Goal: Task Accomplishment & Management: Use online tool/utility

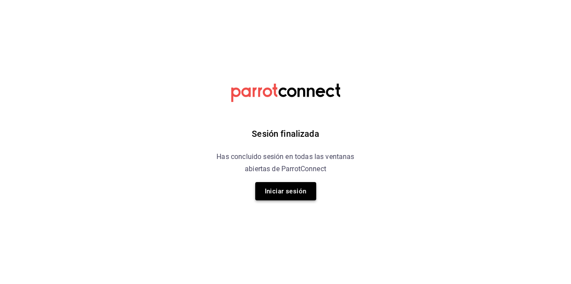
click at [273, 189] on button "Iniciar sesión" at bounding box center [285, 191] width 61 height 18
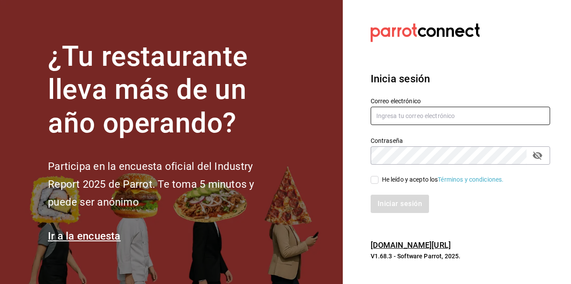
type input "[EMAIL_ADDRESS][DOMAIN_NAME]"
drag, startPoint x: 376, startPoint y: 179, endPoint x: 376, endPoint y: 186, distance: 6.1
click at [376, 179] on input "He leído y acepto los Términos y condiciones." at bounding box center [375, 180] width 8 height 8
checkbox input "true"
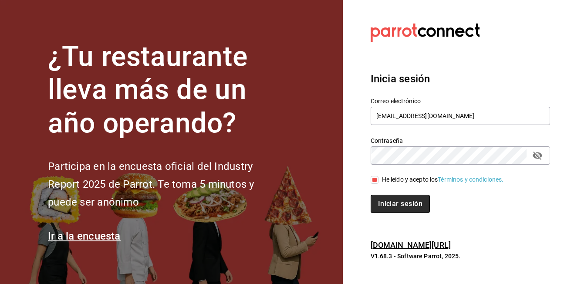
click at [382, 202] on button "Iniciar sesión" at bounding box center [400, 204] width 59 height 18
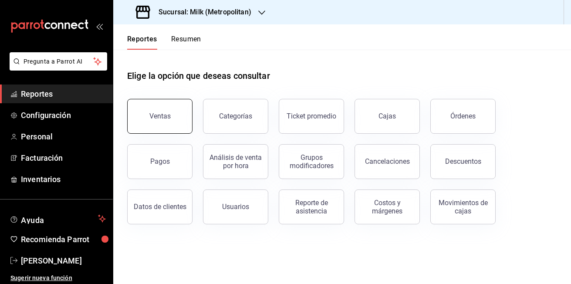
click at [171, 119] on button "Ventas" at bounding box center [159, 116] width 65 height 35
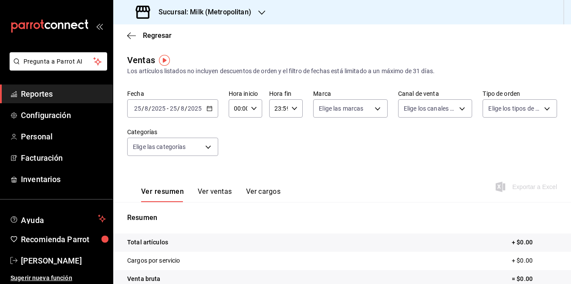
click at [211, 109] on \(Stroke\) "button" at bounding box center [209, 108] width 5 height 5
click at [208, 111] on \(Stroke\) "button" at bounding box center [209, 108] width 5 height 5
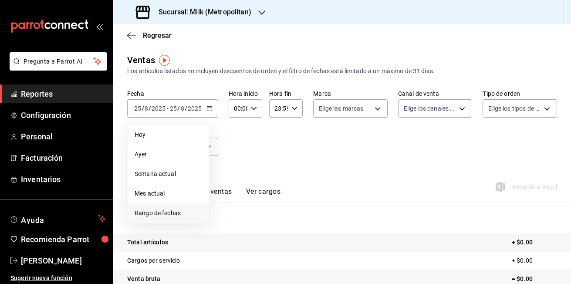
click at [166, 216] on span "Rango de fechas" at bounding box center [169, 213] width 68 height 9
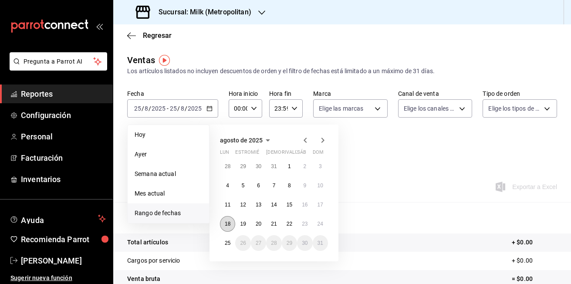
click at [232, 224] on button "18" at bounding box center [227, 224] width 15 height 16
click at [232, 248] on button "25" at bounding box center [227, 243] width 15 height 16
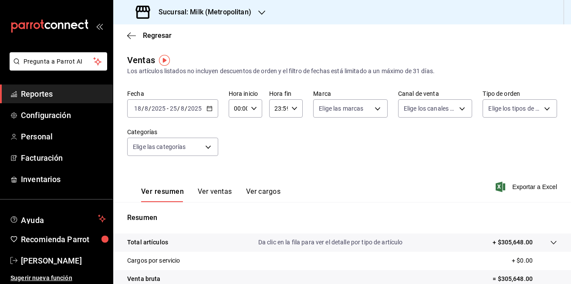
click at [252, 111] on icon "button" at bounding box center [254, 108] width 6 height 6
click at [235, 149] on span "05" at bounding box center [236, 148] width 3 height 7
type input "05:00"
click at [293, 109] on div at bounding box center [285, 142] width 571 height 284
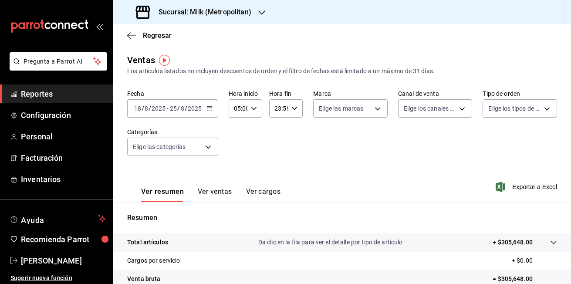
click at [293, 109] on \(Stroke\) "button" at bounding box center [294, 108] width 5 height 3
drag, startPoint x: 274, startPoint y: 152, endPoint x: 289, endPoint y: 161, distance: 17.4
click at [275, 151] on span "05" at bounding box center [276, 151] width 3 height 7
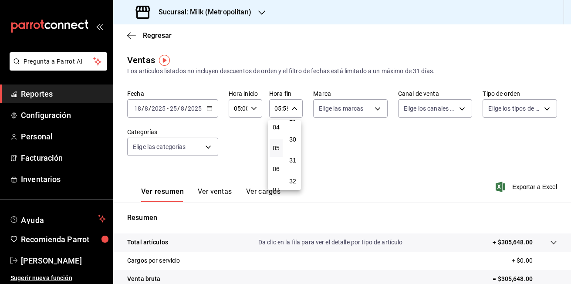
click at [274, 152] on button "05" at bounding box center [276, 147] width 13 height 17
click at [294, 130] on span "00" at bounding box center [292, 130] width 3 height 7
type input "05:00"
click at [262, 10] on div at bounding box center [285, 142] width 571 height 284
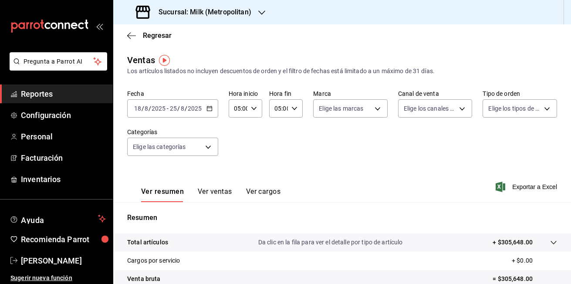
click at [260, 12] on icon "button" at bounding box center [261, 12] width 7 height 4
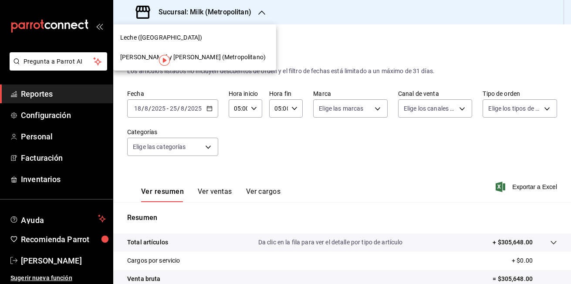
click at [201, 54] on span "[PERSON_NAME] y [PERSON_NAME] (Metropolitano)" at bounding box center [193, 57] width 146 height 9
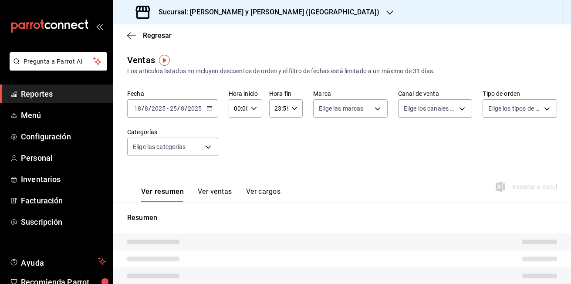
type input "05:00"
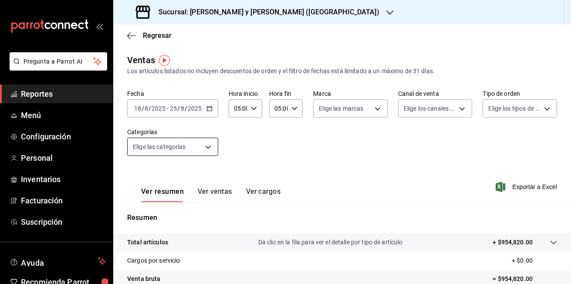
click at [209, 146] on body "Pregunta a Parrot AI Reportes Menú Configuración Personal Inventarios Facturaci…" at bounding box center [285, 142] width 571 height 284
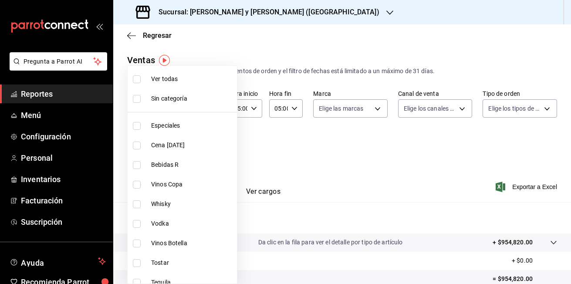
click at [138, 168] on input "checkbox" at bounding box center [137, 165] width 8 height 8
checkbox input "true"
click at [138, 184] on input "checkbox" at bounding box center [137, 185] width 8 height 8
checkbox input "true"
type input "3e3b7fd2-fbe5-449e-8f2b-2816b629dbaa,5a1b0904-299f-4861-a40a-4c9b54b9e0f5"
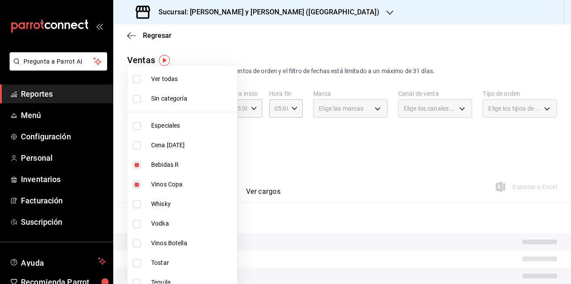
click at [137, 206] on input "checkbox" at bounding box center [137, 204] width 8 height 8
checkbox input "true"
click at [138, 223] on input "checkbox" at bounding box center [137, 224] width 8 height 8
checkbox input "true"
type input "3e3b7fd2-fbe5-449e-8f2b-2816b629dbaa,5a1b0904-299f-4861-a40a-4c9b54b9e0f5,a10f5…"
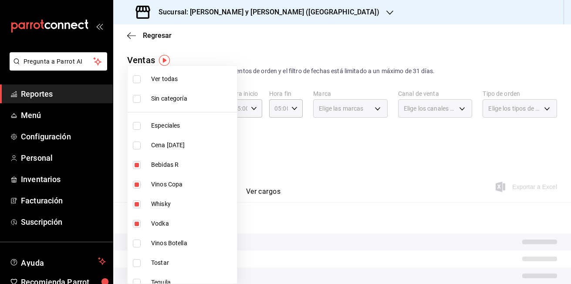
click at [138, 243] on input "checkbox" at bounding box center [137, 244] width 8 height 8
checkbox input "true"
type input "3e3b7fd2-fbe5-449e-8f2b-2816b629dbaa,5a1b0904-299f-4861-a40a-4c9b54b9e0f5,a10f5…"
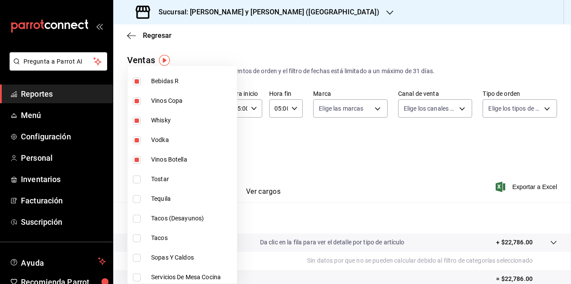
scroll to position [87, 0]
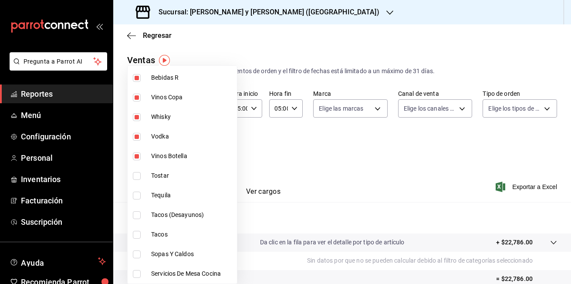
click at [136, 196] on input "checkbox" at bounding box center [137, 196] width 8 height 8
checkbox input "true"
type input "3e3b7fd2-fbe5-449e-8f2b-2816b629dbaa,5a1b0904-299f-4861-a40a-4c9b54b9e0f5,a10f5…"
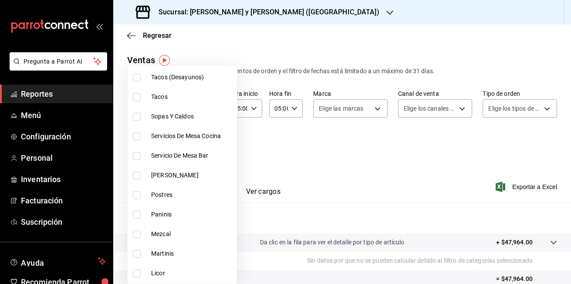
scroll to position [227, 0]
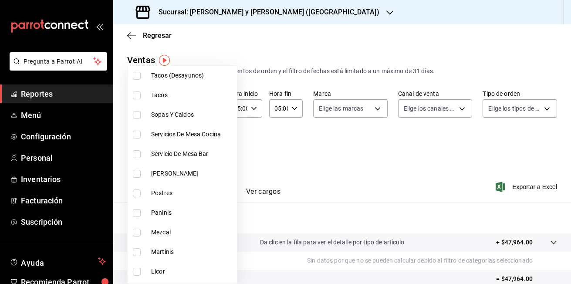
click at [136, 175] on input "checkbox" at bounding box center [137, 174] width 8 height 8
checkbox input "true"
type input "3e3b7fd2-fbe5-449e-8f2b-2816b629dbaa,5a1b0904-299f-4861-a40a-4c9b54b9e0f5,a10f5…"
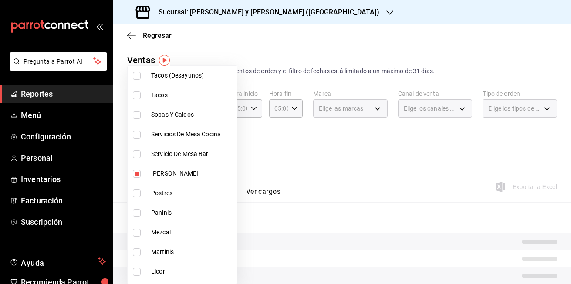
click at [136, 232] on input "checkbox" at bounding box center [137, 233] width 8 height 8
checkbox input "true"
type input "3e3b7fd2-fbe5-449e-8f2b-2816b629dbaa,5a1b0904-299f-4861-a40a-4c9b54b9e0f5,a10f5…"
click at [137, 253] on input "checkbox" at bounding box center [137, 252] width 8 height 8
checkbox input "true"
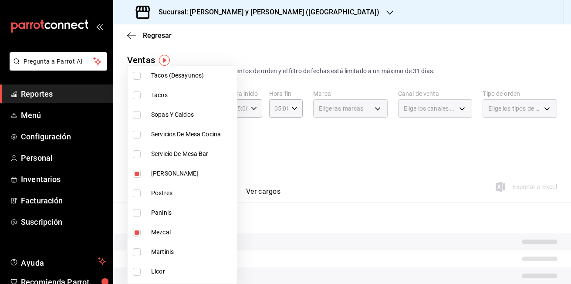
click at [139, 273] on input "checkbox" at bounding box center [137, 272] width 8 height 8
checkbox input "true"
type input "3e3b7fd2-fbe5-449e-8f2b-2816b629dbaa,5a1b0904-299f-4861-a40a-4c9b54b9e0f5,a10f5…"
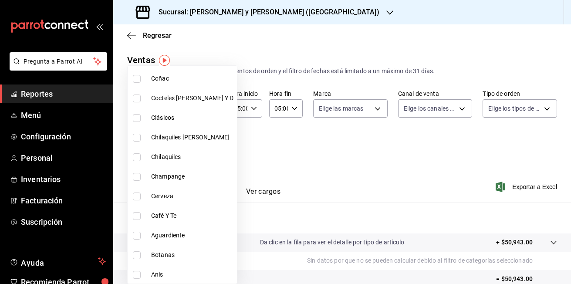
scroll to position [597, 0]
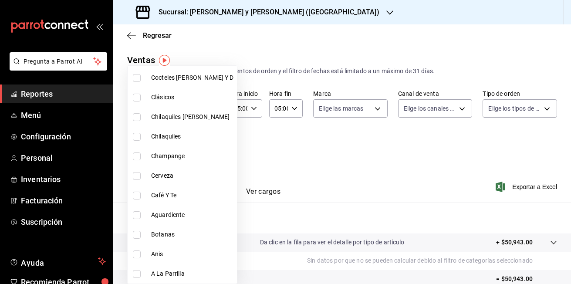
click at [136, 255] on input "checkbox" at bounding box center [137, 255] width 8 height 8
checkbox input "true"
type input "3e3b7fd2-fbe5-449e-8f2b-2816b629dbaa,5a1b0904-299f-4861-a40a-4c9b54b9e0f5,a10f5…"
drag, startPoint x: 139, startPoint y: 213, endPoint x: 140, endPoint y: 196, distance: 17.5
click at [139, 213] on input "checkbox" at bounding box center [137, 215] width 8 height 8
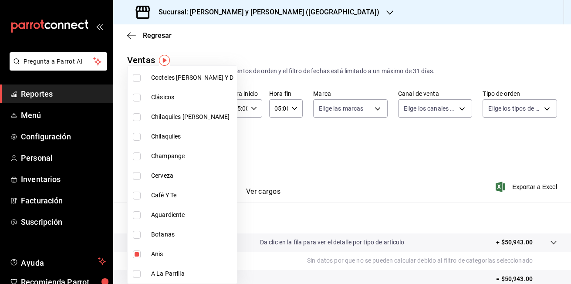
checkbox input "true"
type input "3e3b7fd2-fbe5-449e-8f2b-2816b629dbaa,5a1b0904-299f-4861-a40a-4c9b54b9e0f5,a10f5…"
click at [140, 196] on input "checkbox" at bounding box center [137, 196] width 8 height 8
checkbox input "true"
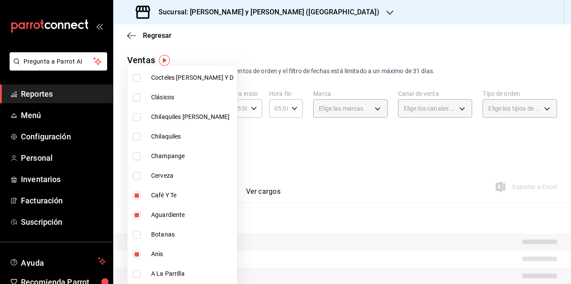
type input "3e3b7fd2-fbe5-449e-8f2b-2816b629dbaa,5a1b0904-299f-4861-a40a-4c9b54b9e0f5,a10f5…"
drag, startPoint x: 135, startPoint y: 177, endPoint x: 138, endPoint y: 159, distance: 18.9
click at [135, 177] on input "checkbox" at bounding box center [137, 176] width 8 height 8
checkbox input "true"
type input "3e3b7fd2-fbe5-449e-8f2b-2816b629dbaa,5a1b0904-299f-4861-a40a-4c9b54b9e0f5,a10f5…"
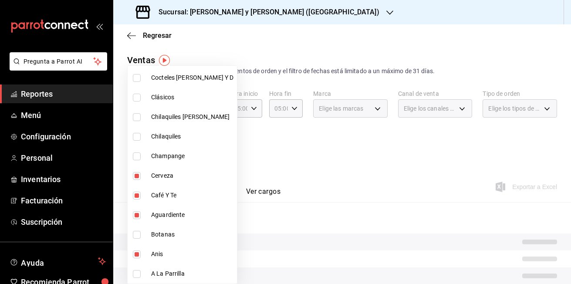
click at [138, 159] on input "checkbox" at bounding box center [137, 156] width 8 height 8
checkbox input "true"
type input "3e3b7fd2-fbe5-449e-8f2b-2816b629dbaa,5a1b0904-299f-4861-a40a-4c9b54b9e0f5,a10f5…"
click at [141, 98] on label at bounding box center [138, 98] width 11 height 8
click at [141, 98] on input "checkbox" at bounding box center [137, 98] width 8 height 8
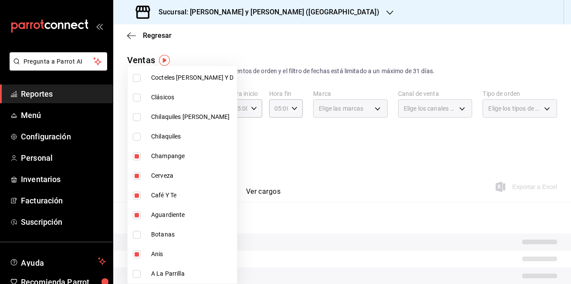
checkbox input "false"
click at [139, 80] on input "checkbox" at bounding box center [137, 78] width 8 height 8
checkbox input "true"
type input "3e3b7fd2-fbe5-449e-8f2b-2816b629dbaa,5a1b0904-299f-4861-a40a-4c9b54b9e0f5,a10f5…"
click at [141, 99] on label at bounding box center [138, 98] width 11 height 8
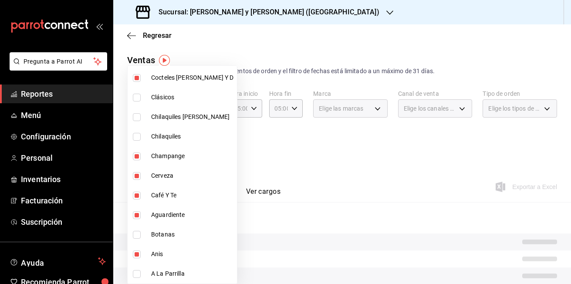
click at [141, 99] on input "checkbox" at bounding box center [137, 98] width 8 height 8
checkbox input "false"
type input "3e3b7fd2-fbe5-449e-8f2b-2816b629dbaa,5a1b0904-299f-4861-a40a-4c9b54b9e0f5,a10f5…"
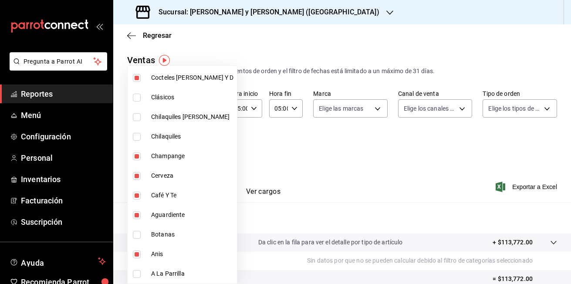
click at [137, 95] on input "checkbox" at bounding box center [137, 98] width 8 height 8
checkbox input "true"
type input "3e3b7fd2-fbe5-449e-8f2b-2816b629dbaa,5a1b0904-299f-4861-a40a-4c9b54b9e0f5,a10f5…"
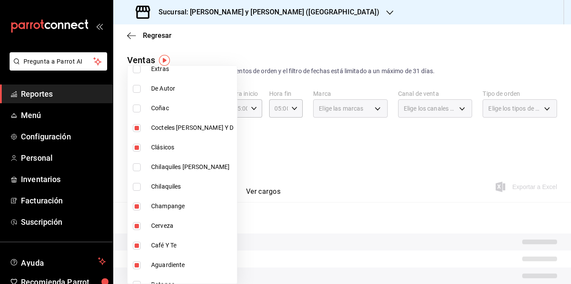
scroll to position [545, 0]
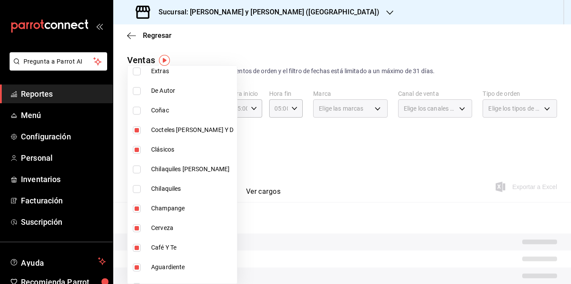
click at [144, 109] on label at bounding box center [138, 111] width 11 height 8
click at [141, 109] on input "checkbox" at bounding box center [137, 111] width 8 height 8
checkbox input "false"
type input "3e3b7fd2-fbe5-449e-8f2b-2816b629dbaa,5a1b0904-299f-4861-a40a-4c9b54b9e0f5,a10f5…"
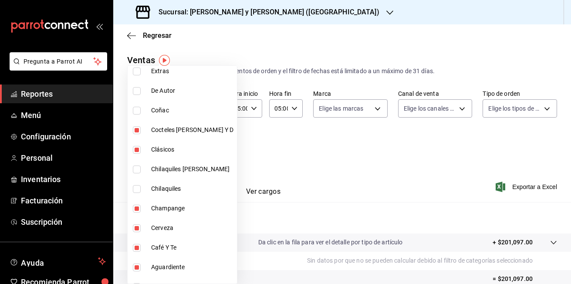
click at [139, 112] on input "checkbox" at bounding box center [137, 111] width 8 height 8
checkbox input "true"
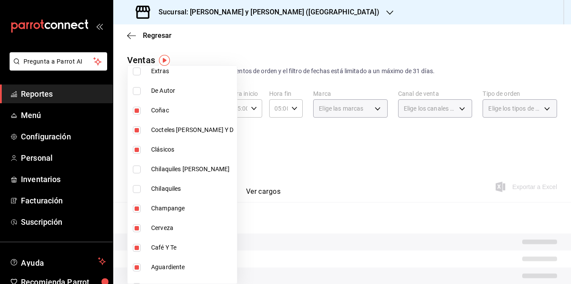
type input "3e3b7fd2-fbe5-449e-8f2b-2816b629dbaa,5a1b0904-299f-4861-a40a-4c9b54b9e0f5,a10f5…"
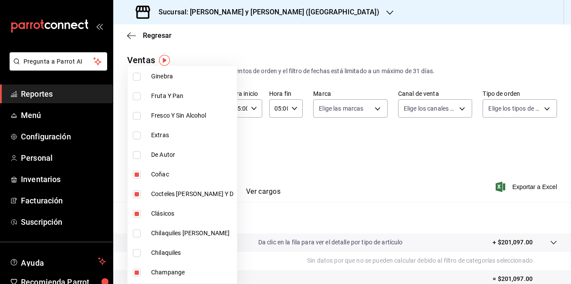
scroll to position [475, 0]
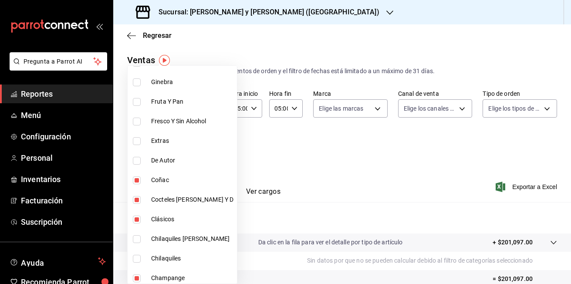
click at [141, 123] on label at bounding box center [138, 122] width 11 height 8
click at [141, 123] on input "checkbox" at bounding box center [137, 122] width 8 height 8
checkbox input "false"
click at [140, 84] on input "checkbox" at bounding box center [137, 82] width 8 height 8
checkbox input "true"
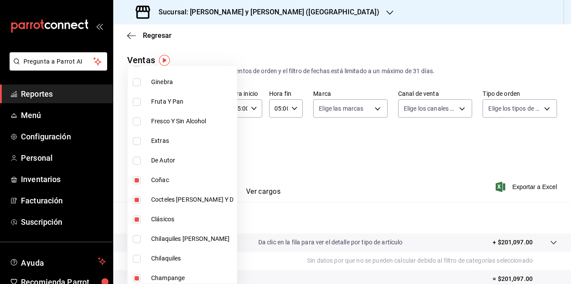
type input "3e3b7fd2-fbe5-449e-8f2b-2816b629dbaa,5a1b0904-299f-4861-a40a-4c9b54b9e0f5,a10f5…"
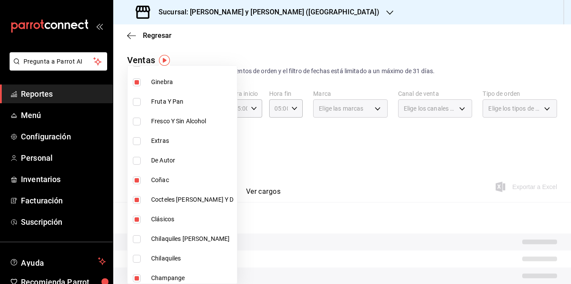
click at [133, 122] on input "checkbox" at bounding box center [137, 122] width 8 height 8
checkbox input "true"
type input "3e3b7fd2-fbe5-449e-8f2b-2816b629dbaa,5a1b0904-299f-4861-a40a-4c9b54b9e0f5,a10f5…"
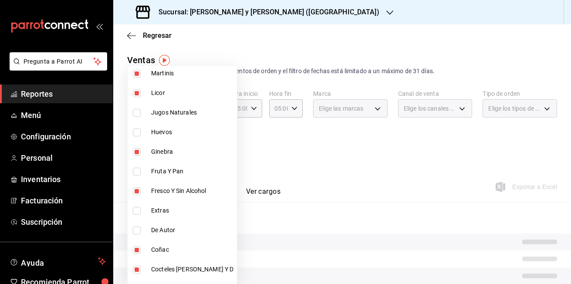
scroll to position [388, 0]
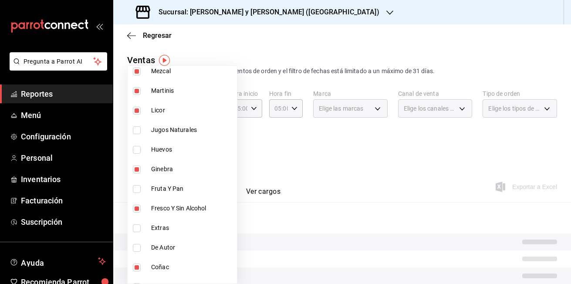
click at [136, 133] on input "checkbox" at bounding box center [137, 130] width 8 height 8
checkbox input "true"
type input "3e3b7fd2-fbe5-449e-8f2b-2816b629dbaa,5a1b0904-299f-4861-a40a-4c9b54b9e0f5,a10f5…"
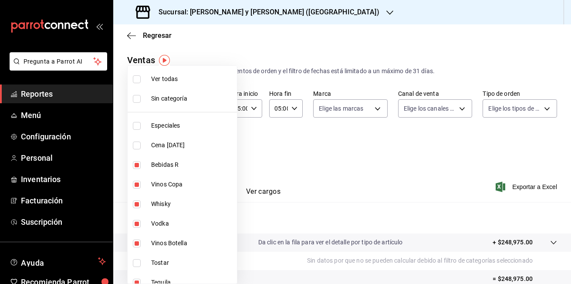
click at [258, 139] on div at bounding box center [285, 142] width 571 height 284
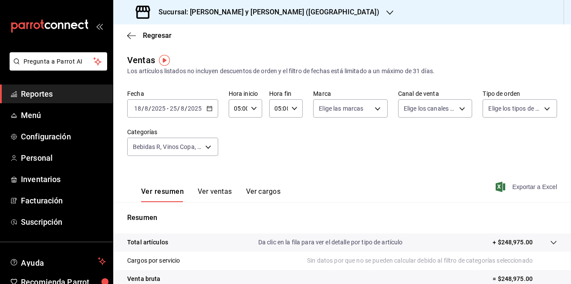
click at [529, 186] on font "Exportar a Excel" at bounding box center [534, 186] width 45 height 7
click at [529, 186] on div "Exportar a Excel" at bounding box center [528, 187] width 60 height 10
